Goal: Task Accomplishment & Management: Manage account settings

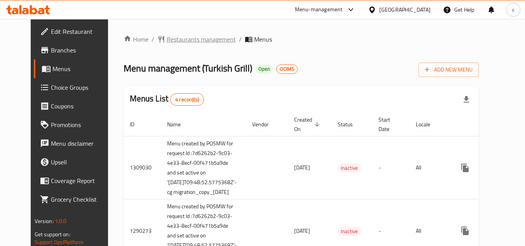
click at [188, 41] on span "Restaurants management" at bounding box center [201, 39] width 69 height 9
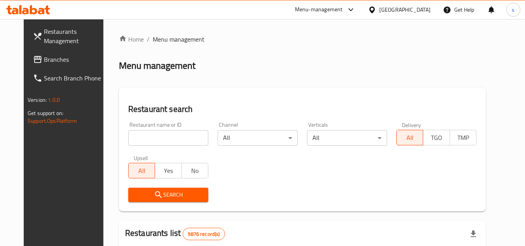
click at [160, 136] on input "search" at bounding box center [168, 138] width 80 height 16
paste input "172"
type input "172"
click at [134, 193] on span "Search" at bounding box center [168, 195] width 68 height 10
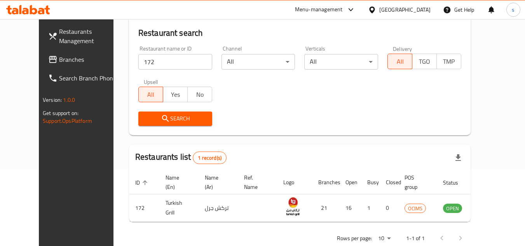
scroll to position [94, 0]
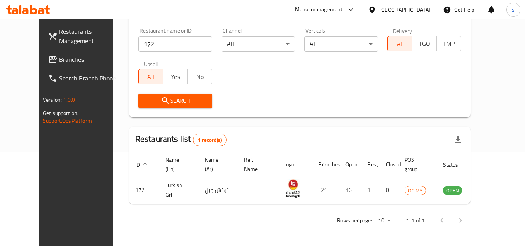
click at [423, 7] on div "[GEOGRAPHIC_DATA]" at bounding box center [404, 9] width 51 height 9
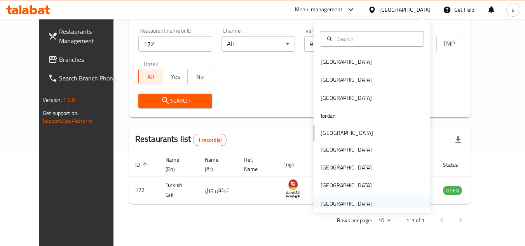
click at [350, 200] on div "[GEOGRAPHIC_DATA]" at bounding box center [345, 203] width 51 height 9
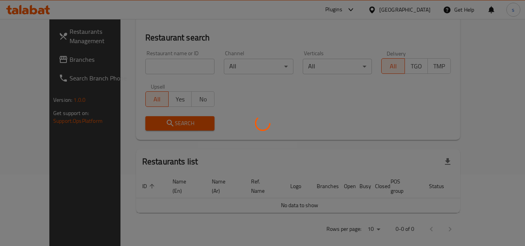
scroll to position [94, 0]
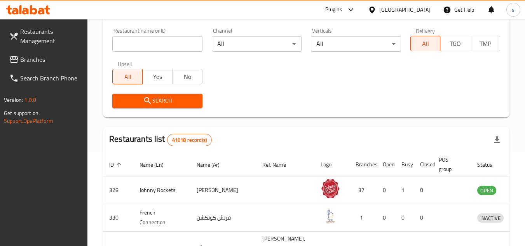
click at [41, 63] on span "Branches" at bounding box center [50, 59] width 61 height 9
